Goal: Find specific page/section: Find specific page/section

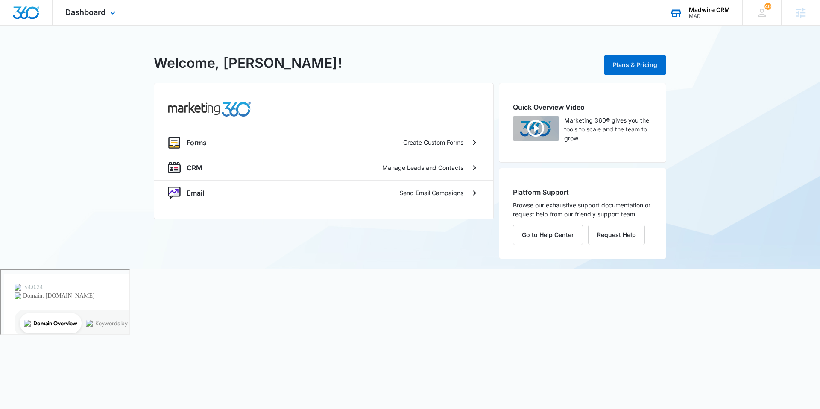
click at [695, 13] on div "MAD" at bounding box center [709, 16] width 41 height 6
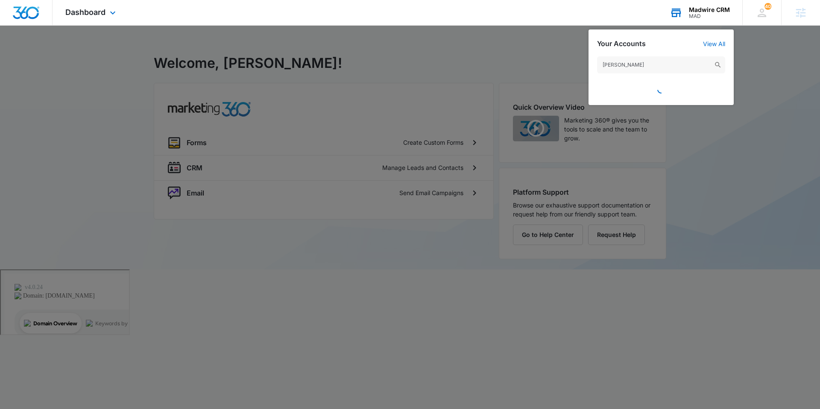
type input "[PERSON_NAME]"
click at [711, 18] on div "MAD" at bounding box center [709, 16] width 41 height 6
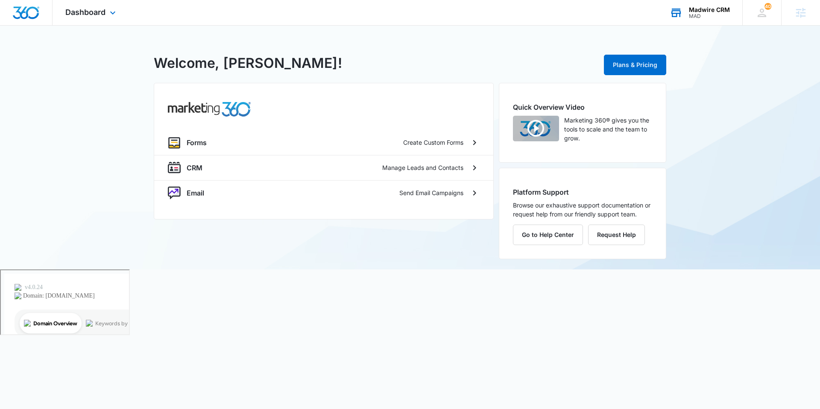
click at [707, 18] on div "MAD" at bounding box center [709, 16] width 41 height 6
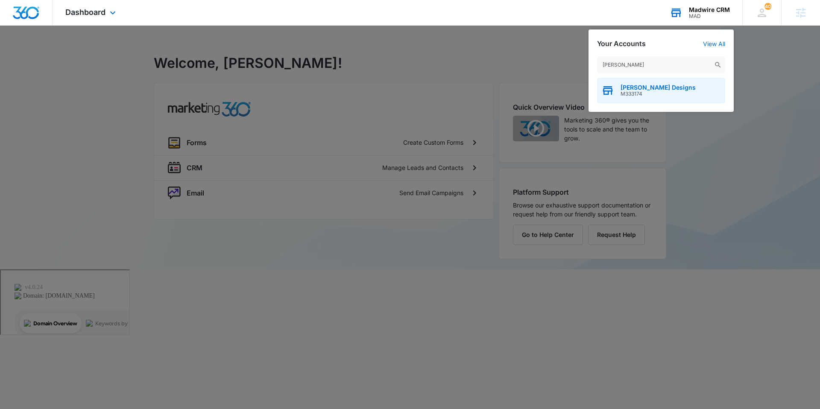
type input "[PERSON_NAME]"
click at [650, 81] on div "[PERSON_NAME] Designs M333174" at bounding box center [661, 91] width 128 height 26
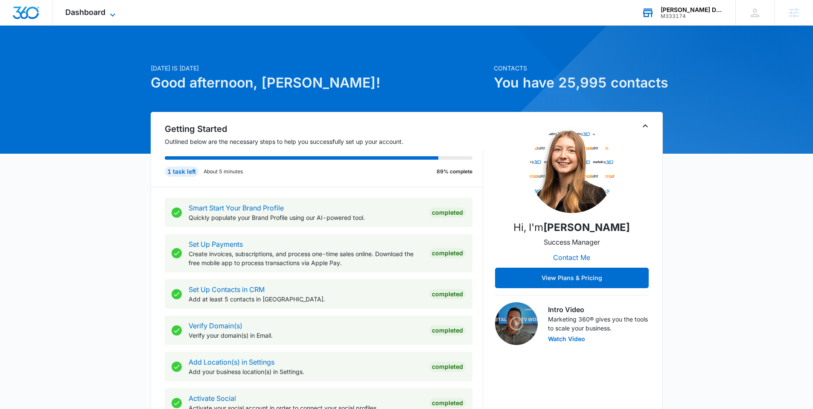
click at [76, 12] on span "Dashboard" at bounding box center [85, 12] width 40 height 9
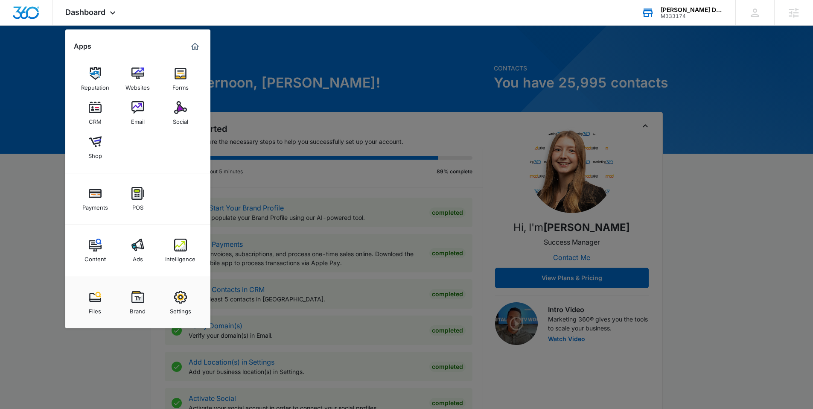
click at [173, 249] on link "Intelligence" at bounding box center [180, 250] width 32 height 32
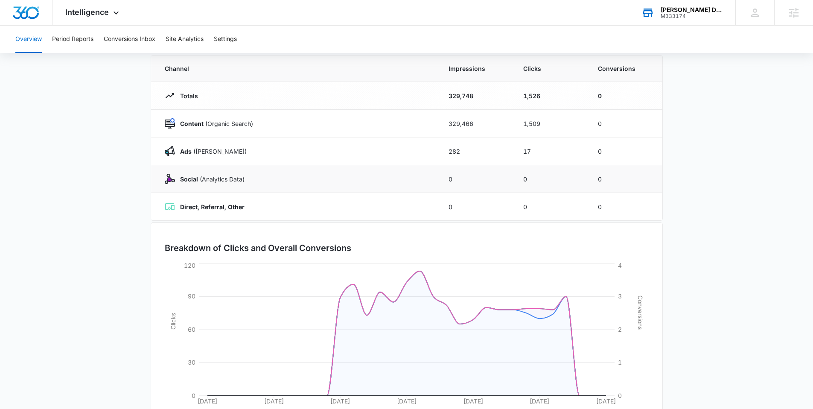
scroll to position [120, 0]
